Goal: Information Seeking & Learning: Find specific fact

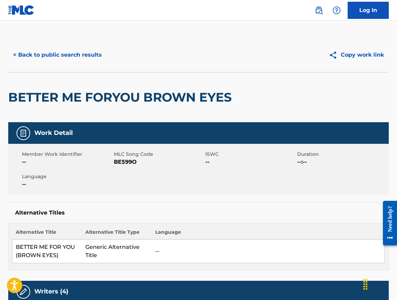
click at [77, 55] on button "< Back to public search results" at bounding box center [57, 54] width 98 height 17
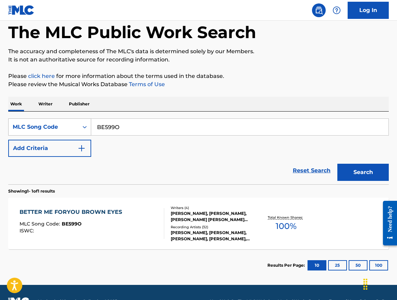
drag, startPoint x: 129, startPoint y: 128, endPoint x: 87, endPoint y: 127, distance: 41.8
click at [87, 127] on div "SearchWithCriteria69916ece-9bfb-4361-88e2-75181dc92964 MLC Song Code BE599O" at bounding box center [198, 126] width 381 height 17
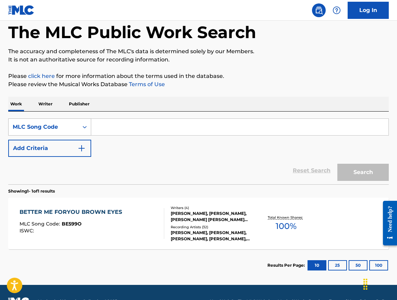
click at [85, 125] on icon "Search Form" at bounding box center [84, 126] width 7 height 7
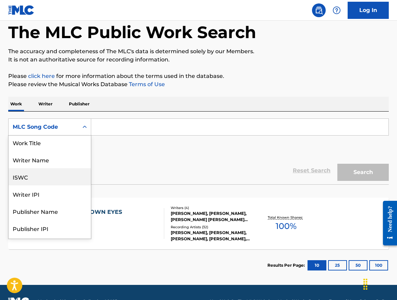
scroll to position [0, 0]
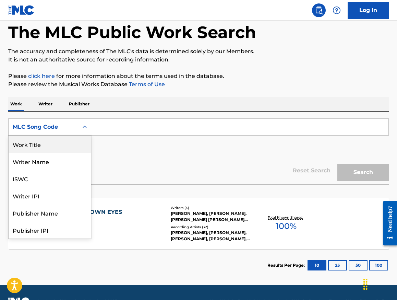
click at [60, 146] on div "Work Title" at bounding box center [50, 143] width 82 height 17
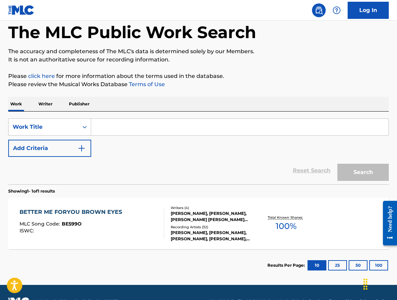
click at [106, 126] on input "Search Form" at bounding box center [239, 127] width 297 height 16
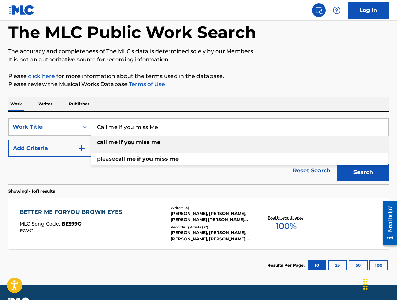
click at [117, 143] on strong "me" at bounding box center [112, 142] width 9 height 7
type input "call me if you miss me"
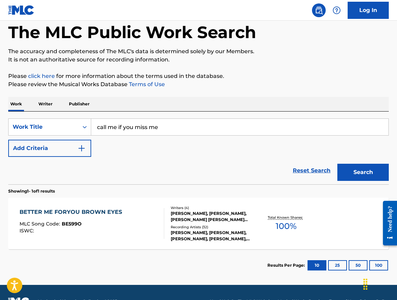
click at [80, 150] on img "Search Form" at bounding box center [81, 148] width 8 height 8
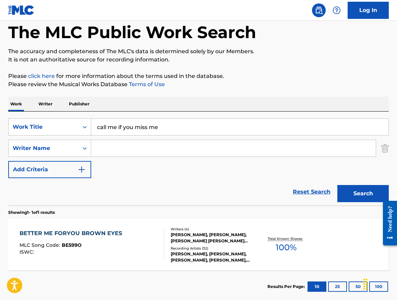
click at [107, 150] on input "Search Form" at bounding box center [233, 148] width 285 height 16
type input "[PERSON_NAME]"
click at [337, 185] on button "Search" at bounding box center [362, 193] width 51 height 17
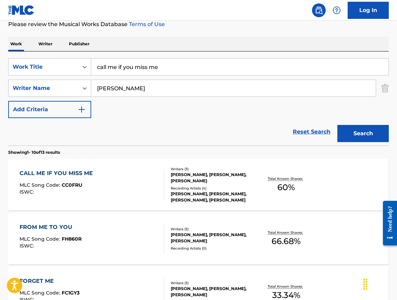
scroll to position [110, 0]
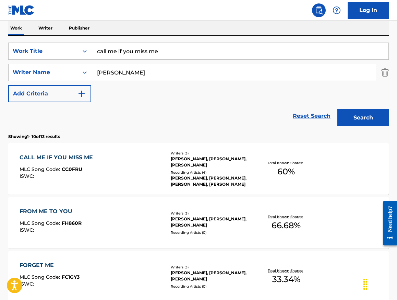
click at [72, 156] on div "CALL ME IF YOU MISS ME" at bounding box center [58, 157] width 77 height 8
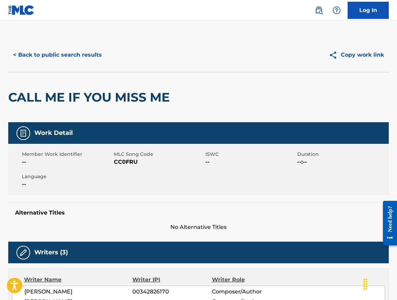
click at [87, 48] on button "< Back to public search results" at bounding box center [57, 54] width 98 height 17
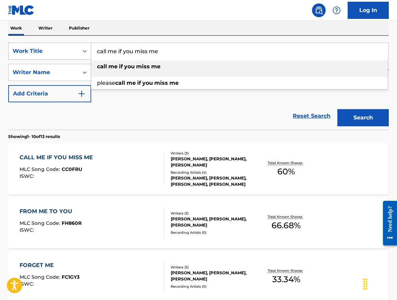
drag, startPoint x: 168, startPoint y: 53, endPoint x: 84, endPoint y: 49, distance: 84.5
click at [84, 49] on div "SearchWithCriteria2ddbea2f-8d6b-42c5-8fff-c9edf1b2d0cf Work Title call me if yo…" at bounding box center [198, 51] width 381 height 17
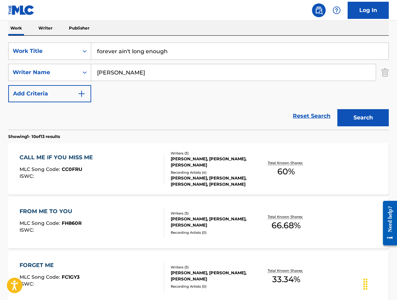
type input "forever ain't long enough"
click at [364, 123] on button "Search" at bounding box center [362, 117] width 51 height 17
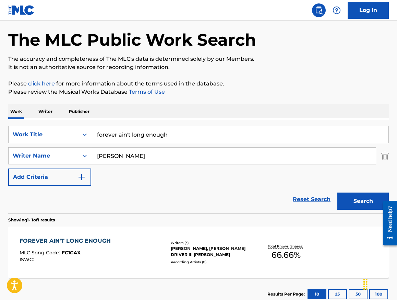
scroll to position [73, 0]
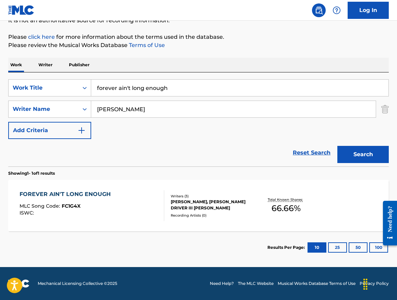
click at [99, 192] on div "FOREVER AIN'T LONG ENOUGH" at bounding box center [67, 194] width 95 height 8
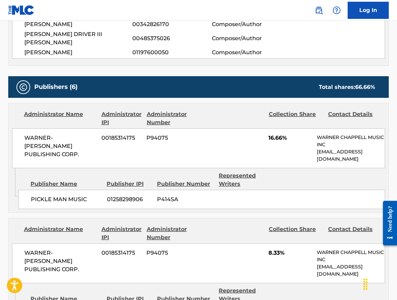
scroll to position [148, 0]
